Goal: Task Accomplishment & Management: Manage account settings

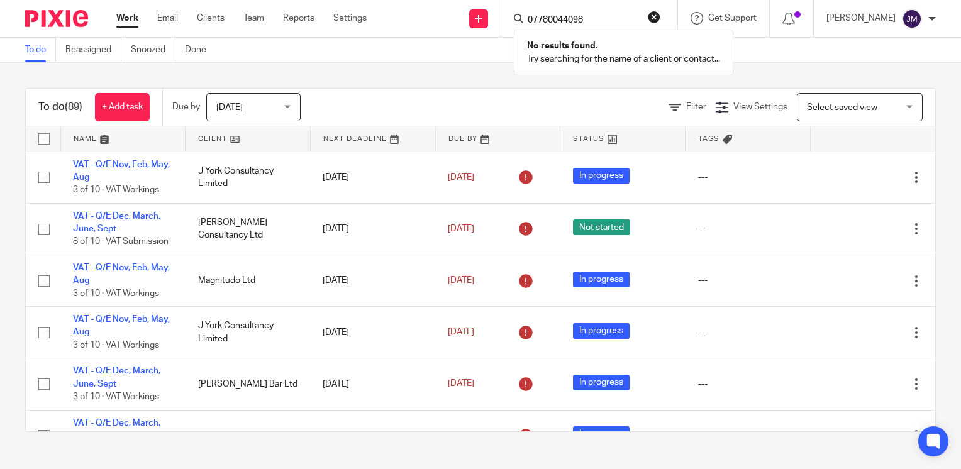
click button "submit" at bounding box center [0, 0] width 0 height 0
drag, startPoint x: 0, startPoint y: 0, endPoint x: 590, endPoint y: 18, distance: 590.6
click at [590, 18] on input "07780044098" at bounding box center [582, 20] width 113 height 11
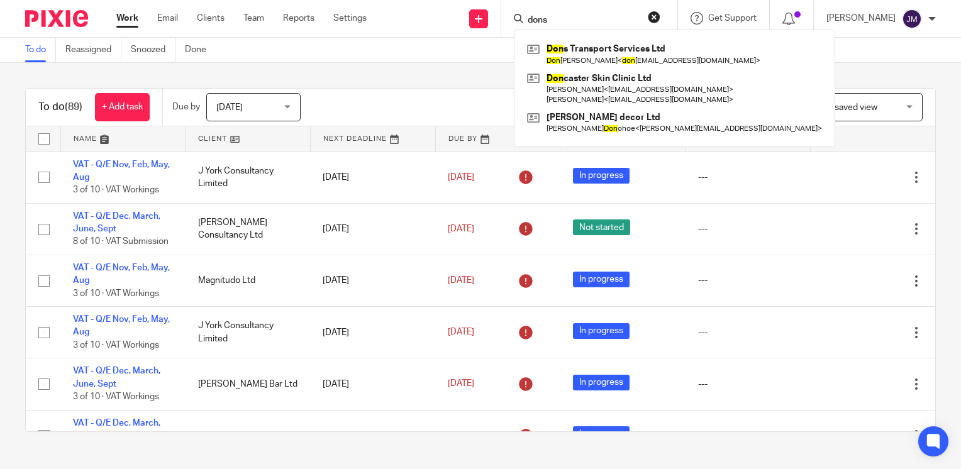
type input "dons"
click button "submit" at bounding box center [0, 0] width 0 height 0
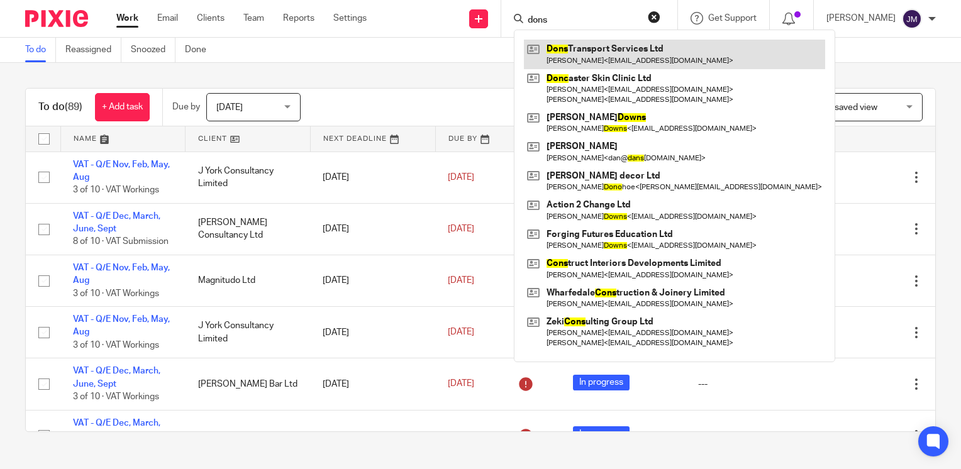
click at [602, 58] on link at bounding box center [674, 54] width 301 height 29
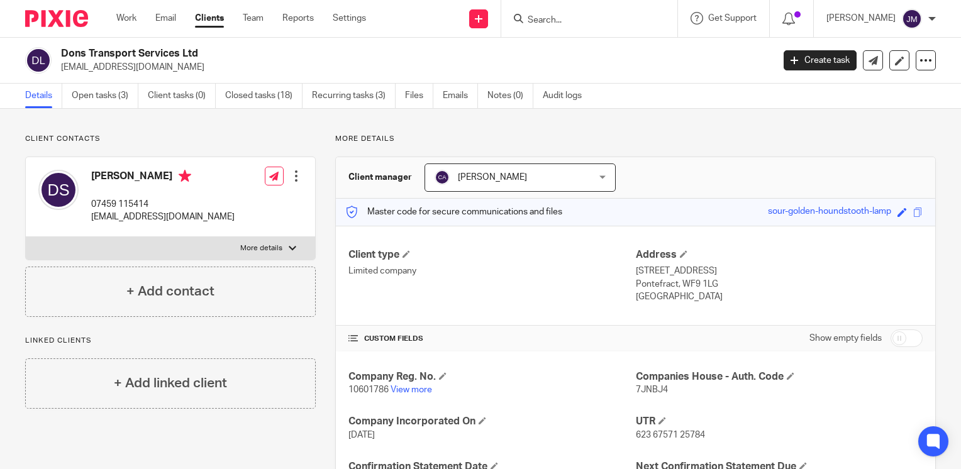
click at [294, 175] on div at bounding box center [296, 176] width 13 height 13
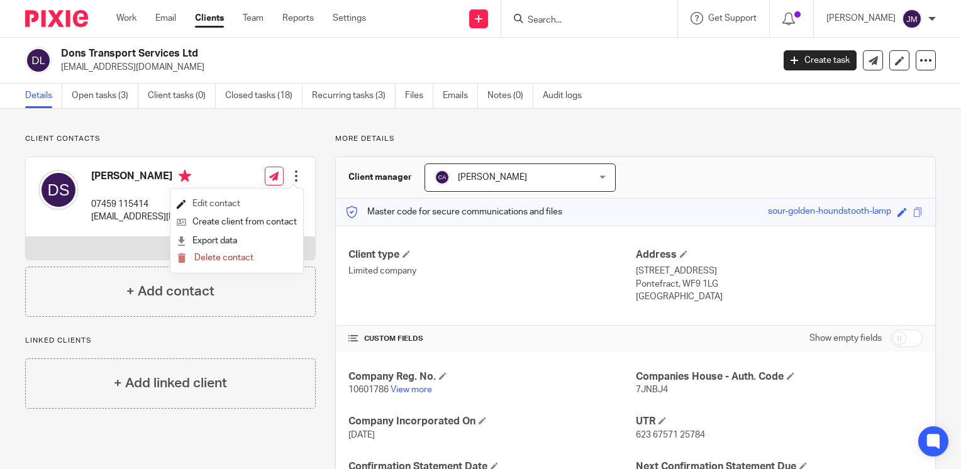
click at [213, 202] on link "Edit contact" at bounding box center [237, 204] width 120 height 18
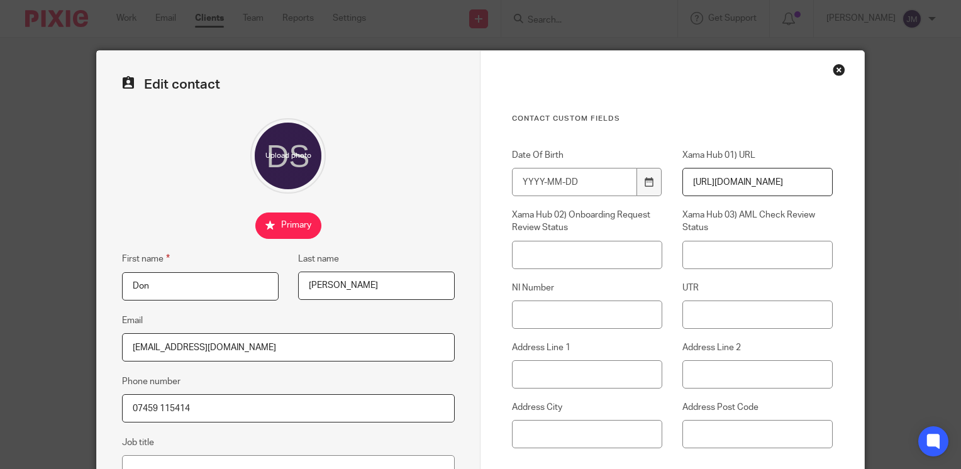
scroll to position [126, 0]
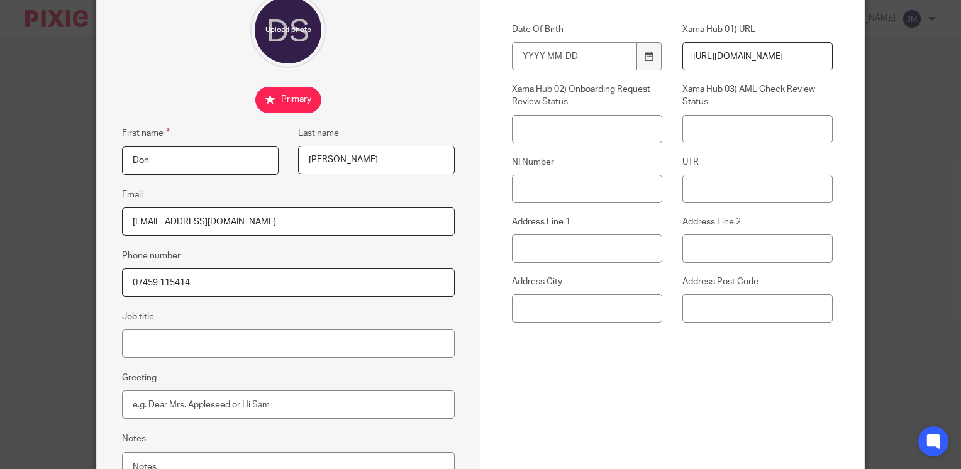
drag, startPoint x: 161, startPoint y: 285, endPoint x: 23, endPoint y: 283, distance: 138.3
click at [23, 283] on div "Edit contact First name Don Last name Siniakovas Email donatassiniakovas@gmail.…" at bounding box center [480, 234] width 961 height 469
paste input "780044098"
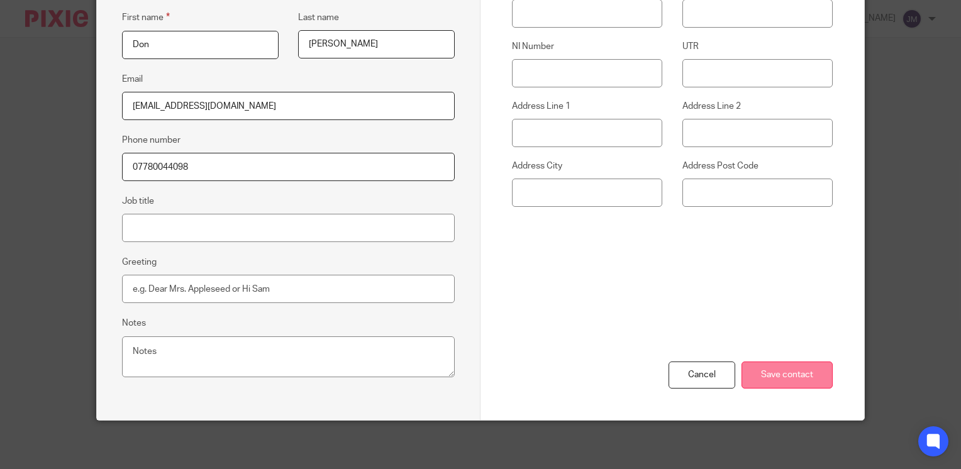
type input "07780044098"
click at [805, 361] on input "Save contact" at bounding box center [786, 374] width 91 height 27
click at [784, 373] on input "Save contact" at bounding box center [786, 374] width 91 height 27
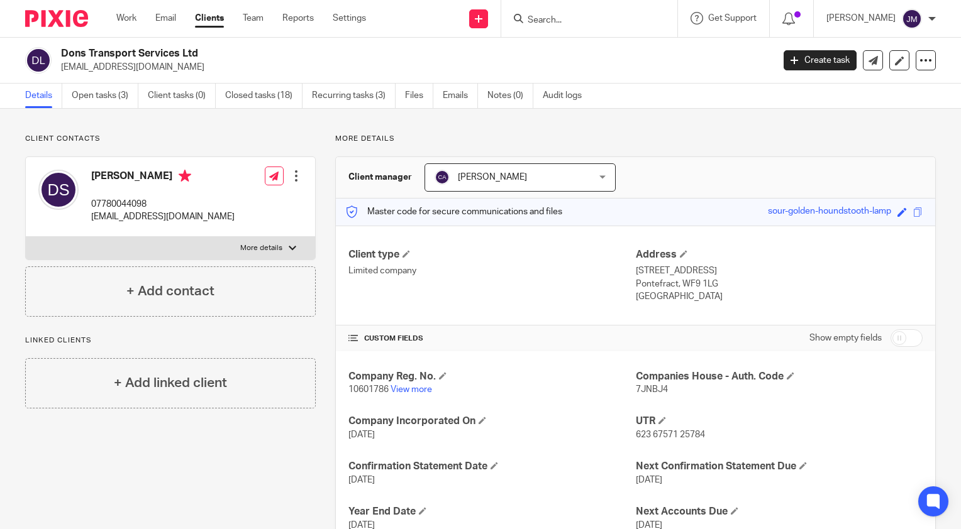
click at [597, 21] on input "Search" at bounding box center [582, 20] width 113 height 11
type input "raq"
click at [597, 52] on link at bounding box center [630, 54] width 212 height 29
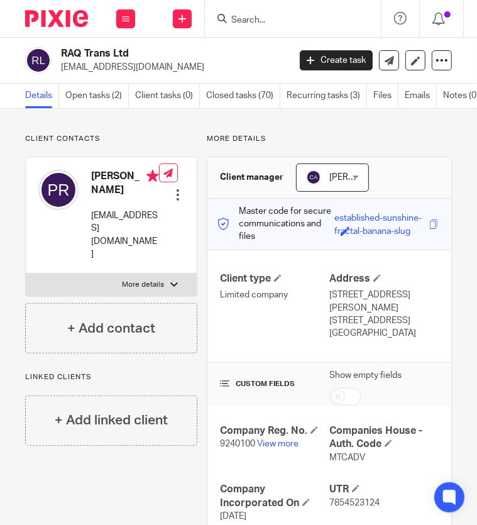
click at [265, 22] on input "Search" at bounding box center [286, 20] width 113 height 11
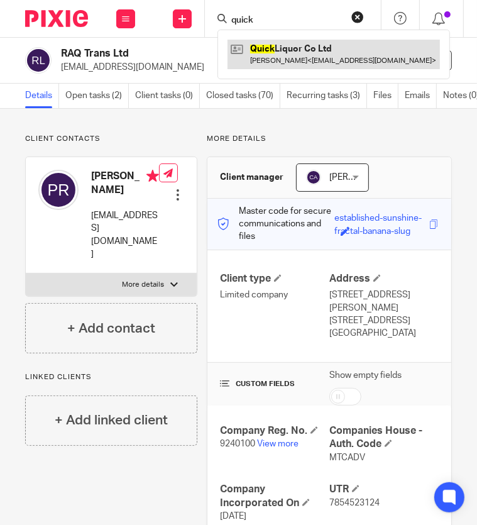
type input "quick"
click at [268, 57] on link at bounding box center [334, 54] width 212 height 29
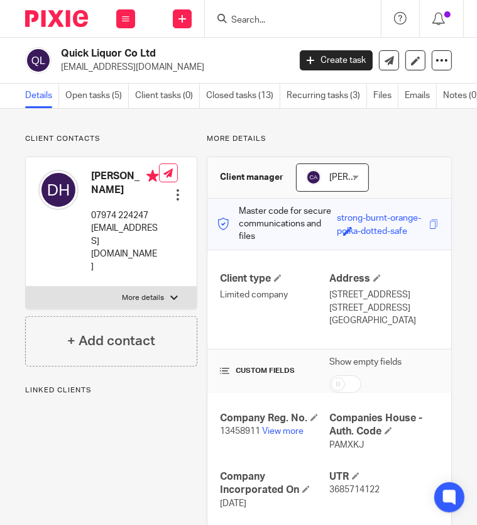
click at [269, 437] on p "13458911 View more" at bounding box center [274, 431] width 109 height 13
click at [269, 436] on link "View more" at bounding box center [282, 431] width 41 height 9
click at [314, 19] on input "Search" at bounding box center [286, 20] width 113 height 11
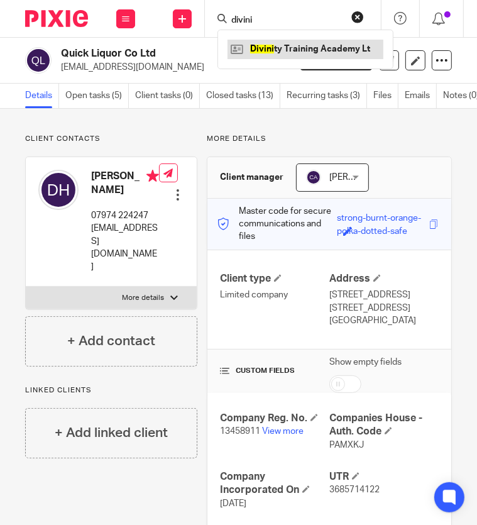
type input "divini"
click at [275, 54] on link at bounding box center [306, 49] width 156 height 19
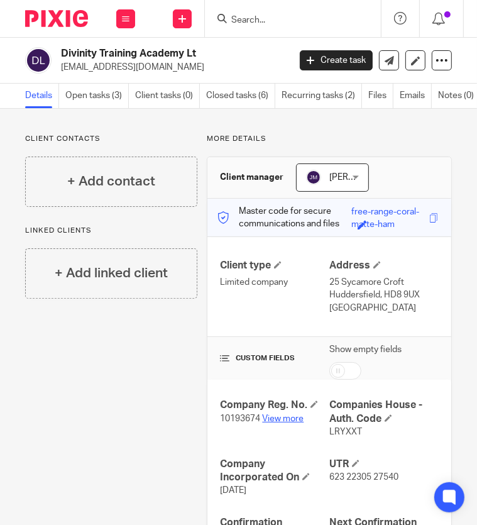
click at [273, 416] on link "View more" at bounding box center [282, 418] width 41 height 9
click at [314, 21] on input "Search" at bounding box center [286, 20] width 113 height 11
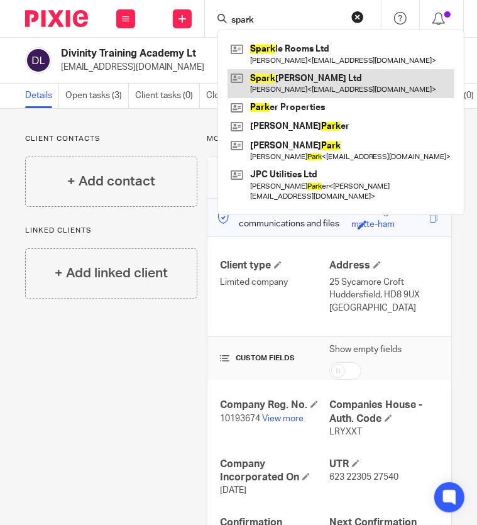
type input "spark"
click at [297, 81] on link at bounding box center [341, 83] width 227 height 29
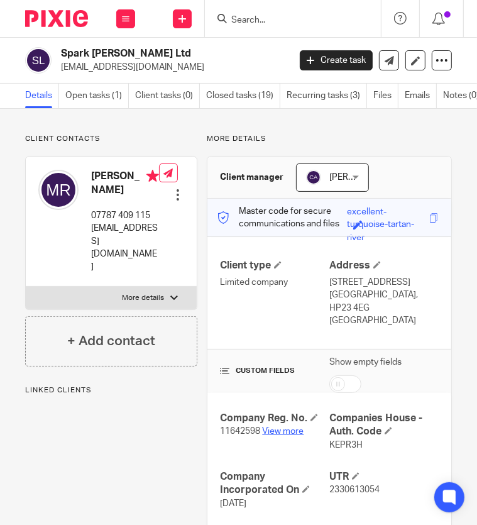
click at [274, 427] on link "View more" at bounding box center [282, 431] width 41 height 9
click at [281, 18] on input "Search" at bounding box center [286, 20] width 113 height 11
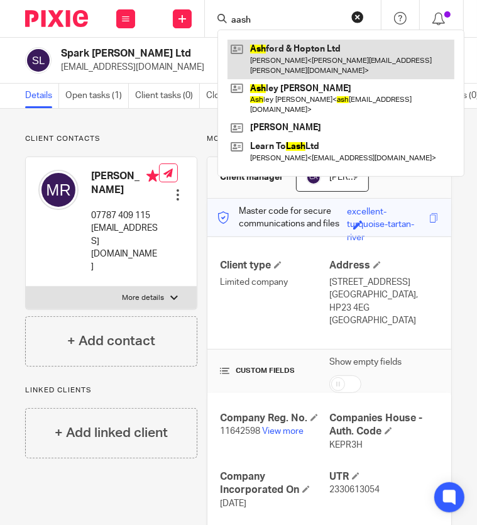
type input "aash"
click at [270, 54] on link at bounding box center [341, 59] width 227 height 39
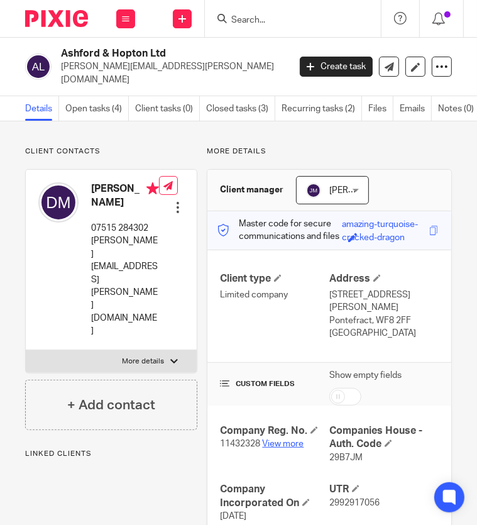
click at [268, 439] on link "View more" at bounding box center [282, 443] width 41 height 9
click at [299, 19] on input "Search" at bounding box center [286, 20] width 113 height 11
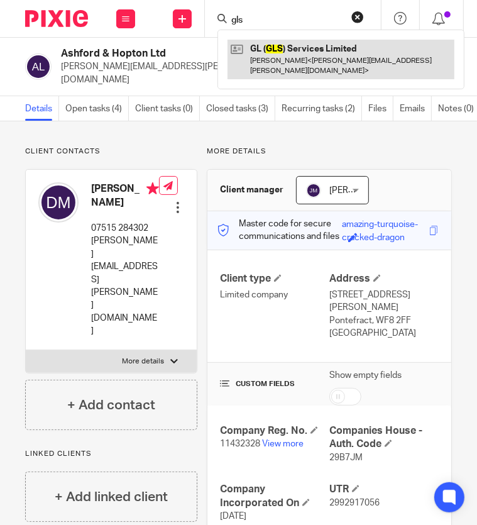
type input "gls"
click at [277, 57] on link at bounding box center [341, 59] width 227 height 39
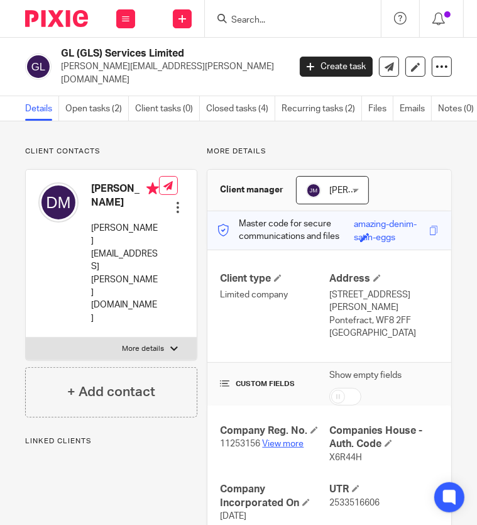
click at [271, 439] on link "View more" at bounding box center [282, 443] width 41 height 9
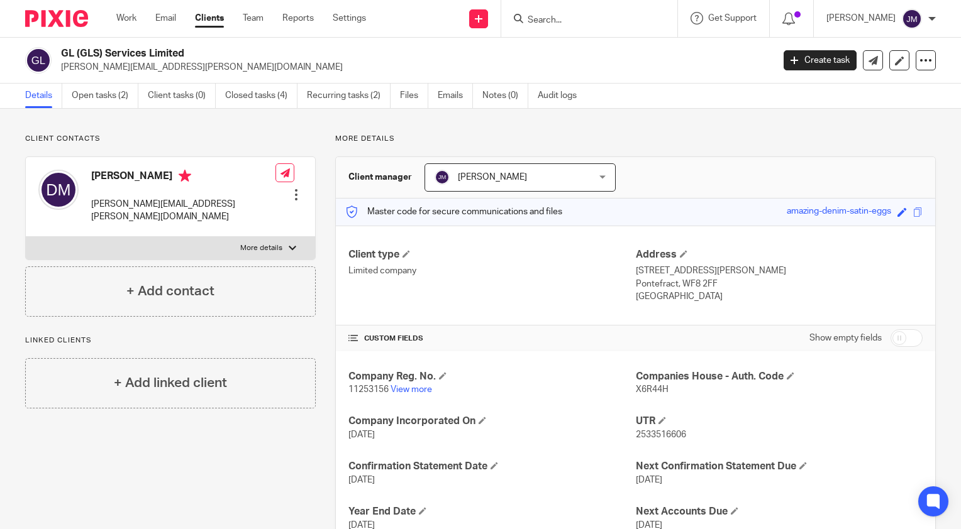
click at [477, 24] on input "Search" at bounding box center [582, 20] width 113 height 11
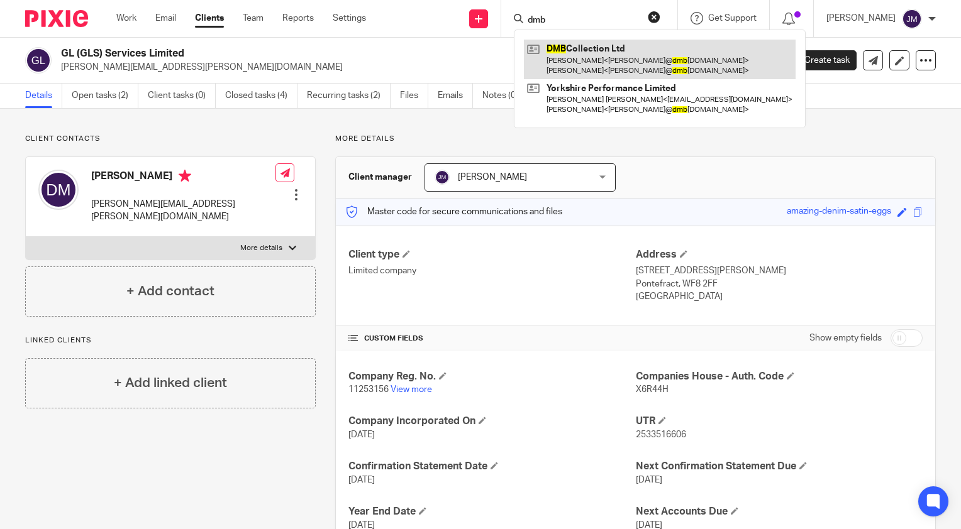
type input "dmb"
click at [477, 54] on link at bounding box center [660, 59] width 272 height 39
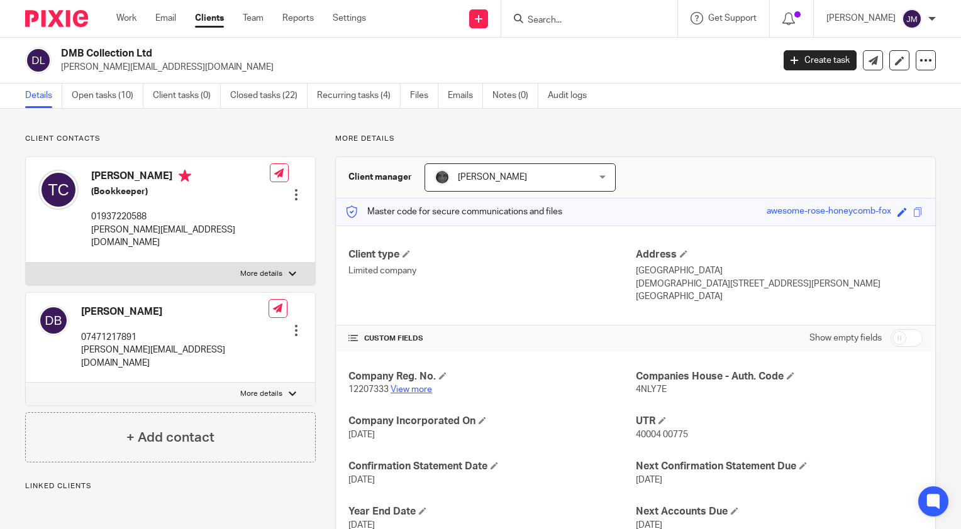
click at [408, 387] on link "View more" at bounding box center [410, 389] width 41 height 9
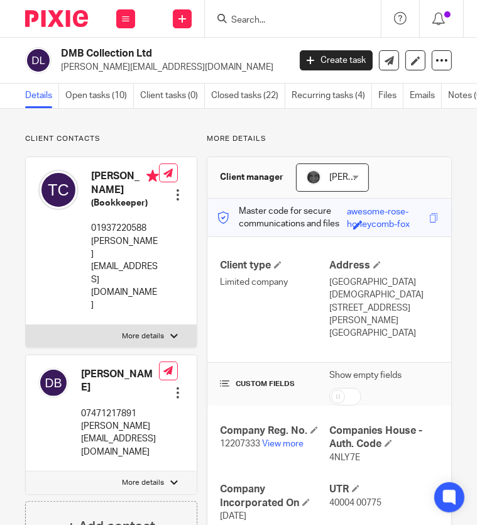
click at [233, 439] on span "12207333" at bounding box center [240, 443] width 40 height 9
copy p "12207333"
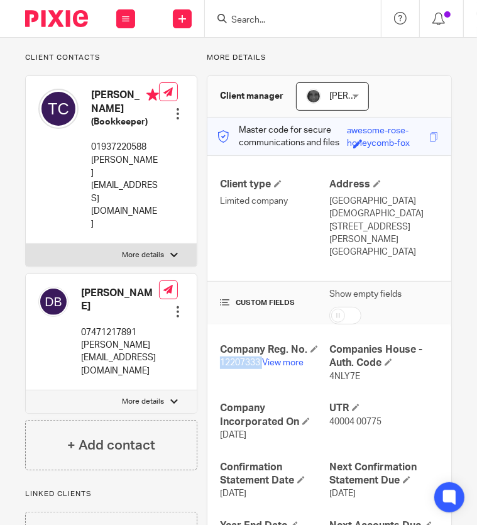
scroll to position [87, 0]
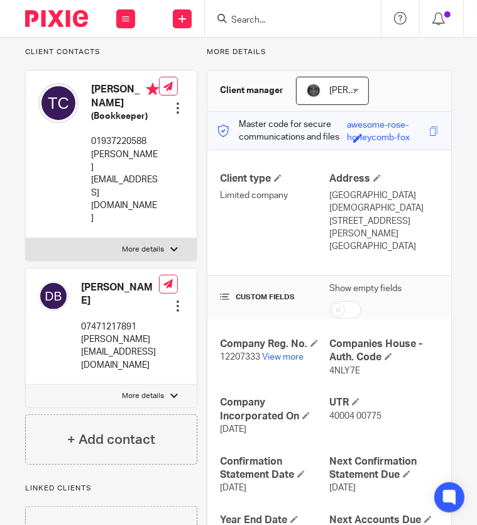
click at [246, 21] on input "Search" at bounding box center [286, 20] width 113 height 11
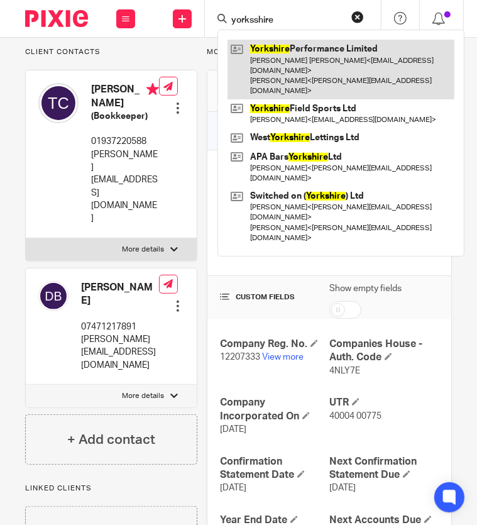
type input "yorksshire"
click at [289, 61] on link at bounding box center [341, 70] width 227 height 60
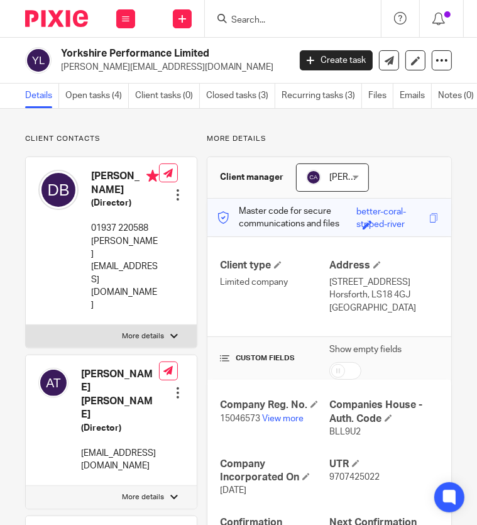
click at [243, 419] on span "15046573" at bounding box center [240, 418] width 40 height 9
copy p "15046573"
click at [284, 417] on link "View more" at bounding box center [282, 418] width 41 height 9
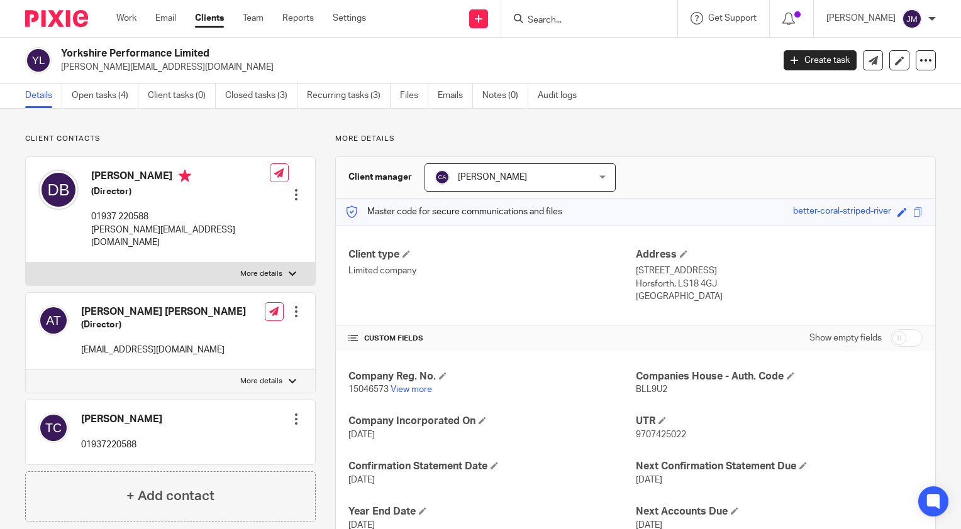
click at [477, 21] on input "Search" at bounding box center [582, 20] width 113 height 11
type input "sv in"
click at [477, 57] on link at bounding box center [630, 54] width 212 height 29
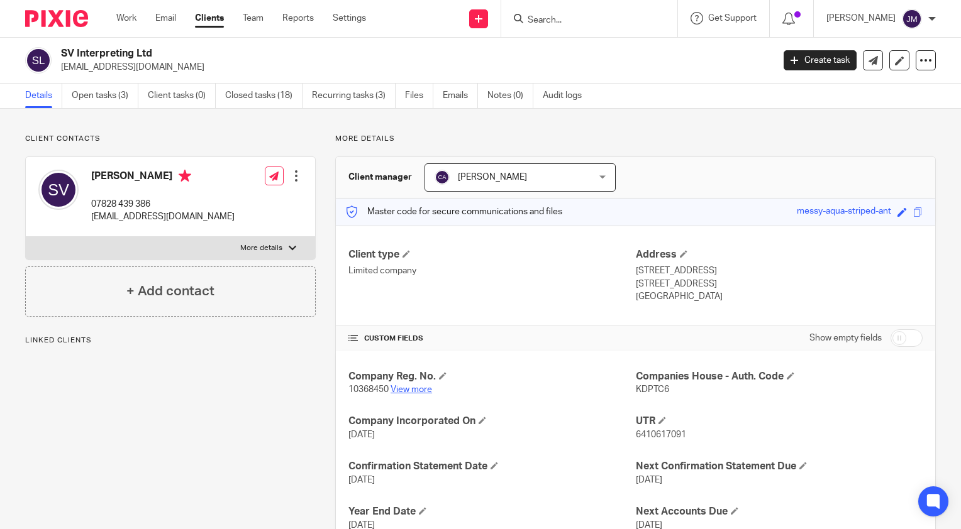
click at [414, 392] on link "View more" at bounding box center [410, 389] width 41 height 9
click at [588, 29] on div at bounding box center [589, 18] width 176 height 37
click at [604, 21] on input "Search" at bounding box center [582, 20] width 113 height 11
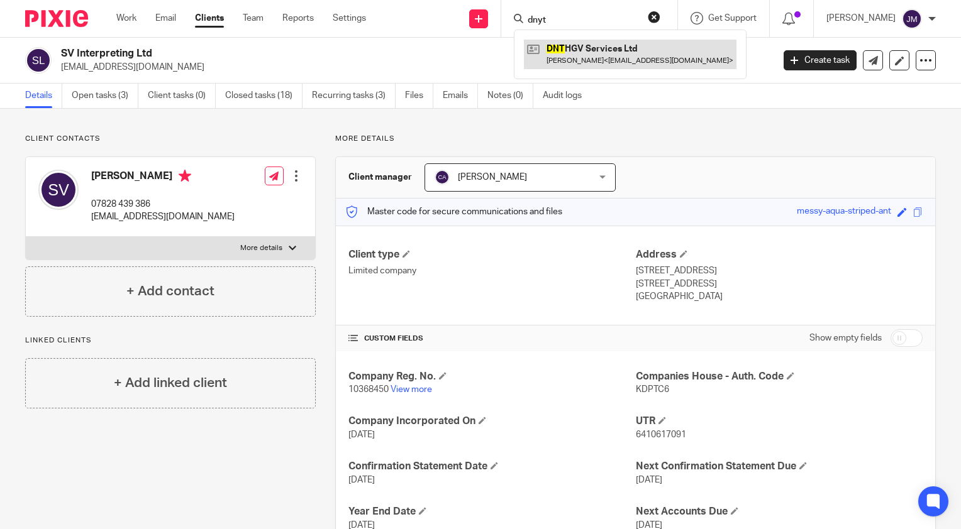
type input "dnyt"
click at [595, 61] on link at bounding box center [630, 54] width 212 height 29
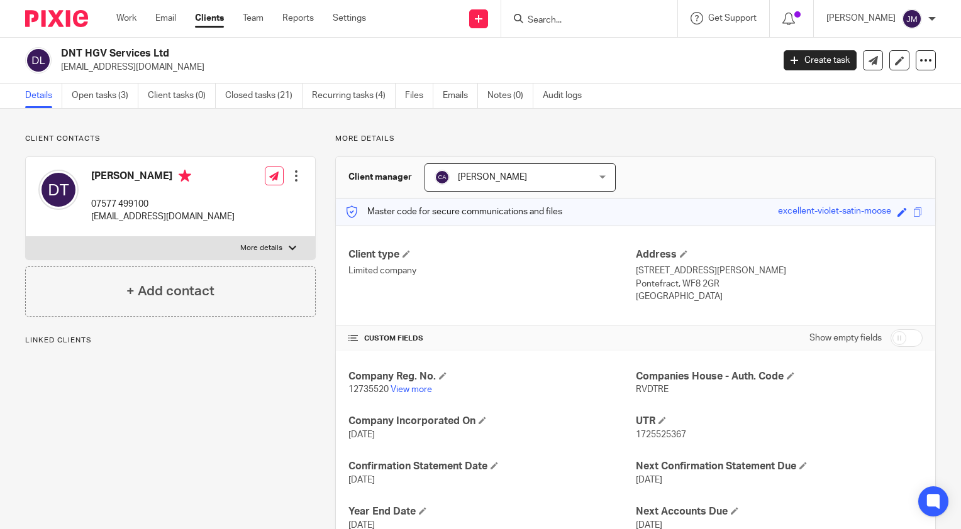
scroll to position [44, 0]
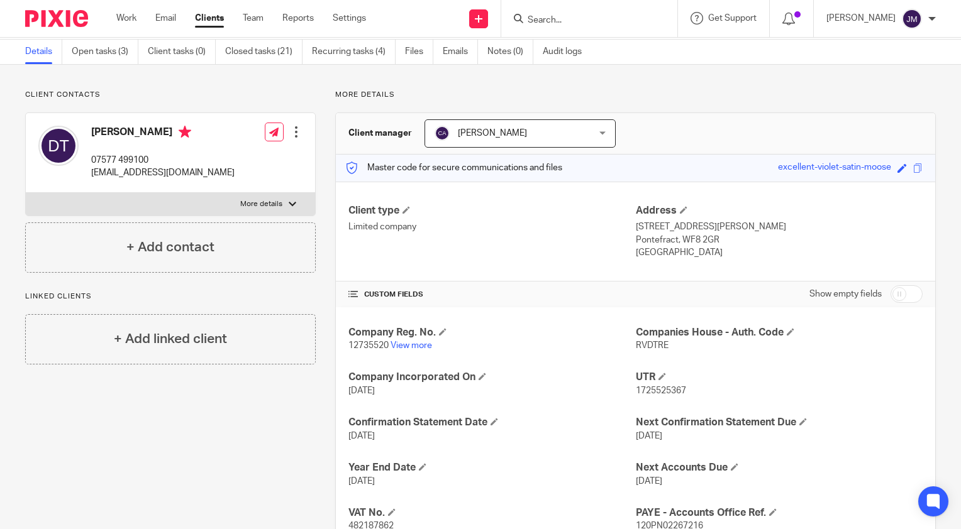
click at [251, 455] on div "Client contacts [PERSON_NAME] 07577 499100 [EMAIL_ADDRESS][DOMAIN_NAME] Edit co…" at bounding box center [161, 366] width 310 height 553
click at [412, 344] on link "View more" at bounding box center [410, 345] width 41 height 9
drag, startPoint x: 215, startPoint y: 175, endPoint x: 88, endPoint y: 173, distance: 127.0
click at [88, 173] on div "[PERSON_NAME] 07577 499100 [EMAIL_ADDRESS][DOMAIN_NAME] Edit contact Create cli…" at bounding box center [170, 153] width 289 height 80
copy p "[EMAIL_ADDRESS][DOMAIN_NAME]"
